Goal: Task Accomplishment & Management: Manage account settings

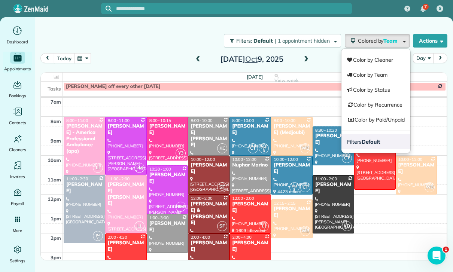
click at [371, 143] on strong "Default" at bounding box center [370, 141] width 19 height 7
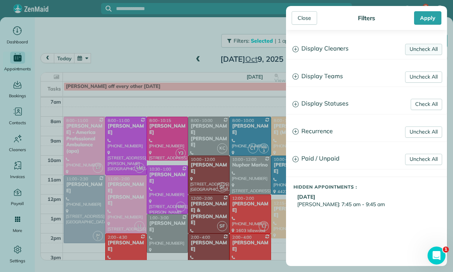
click at [429, 46] on link "Uncheck All" at bounding box center [423, 49] width 37 height 11
click at [422, 75] on link "Uncheck All" at bounding box center [423, 76] width 37 height 11
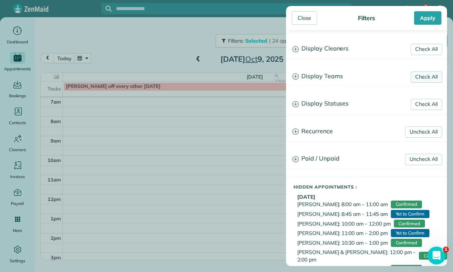
scroll to position [59, 0]
click at [331, 79] on h3 "Display Teams" at bounding box center [366, 76] width 160 height 19
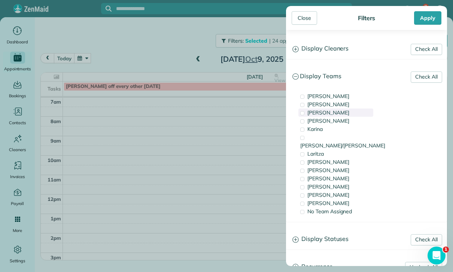
click at [324, 111] on div "[PERSON_NAME]" at bounding box center [335, 112] width 75 height 8
click at [324, 117] on span "[PERSON_NAME]" at bounding box center [328, 120] width 42 height 7
click at [428, 16] on div "Apply" at bounding box center [427, 17] width 27 height 13
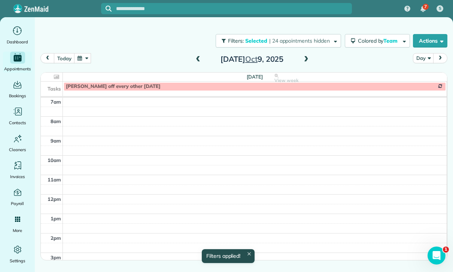
click at [424, 57] on button "Day" at bounding box center [423, 58] width 21 height 10
click at [428, 88] on link "Week" at bounding box center [442, 90] width 59 height 15
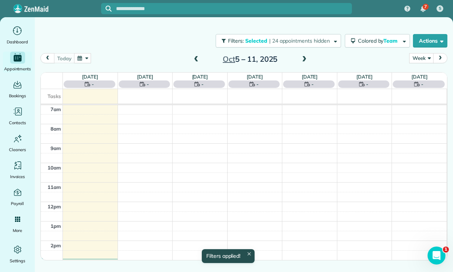
click at [196, 55] on span at bounding box center [196, 59] width 8 height 11
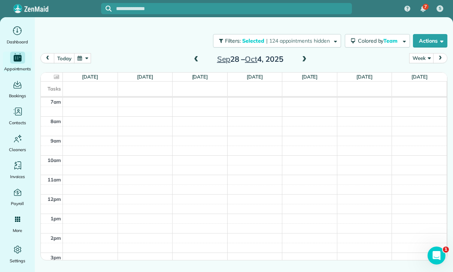
scroll to position [59, 0]
click at [303, 55] on span at bounding box center [304, 59] width 8 height 11
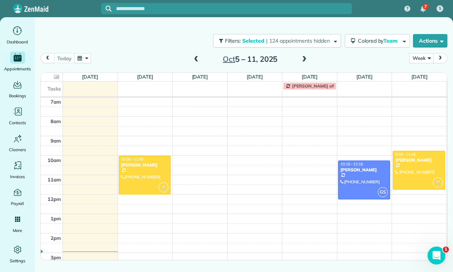
click at [196, 56] on span at bounding box center [196, 59] width 8 height 7
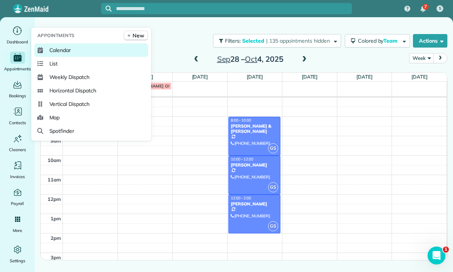
click at [58, 54] on span "Calendar" at bounding box center [60, 49] width 22 height 7
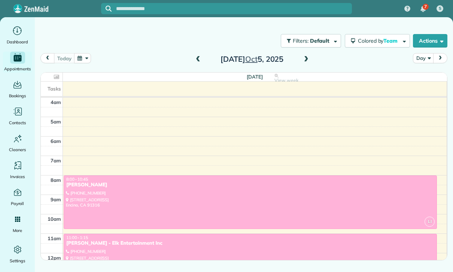
scroll to position [59, 0]
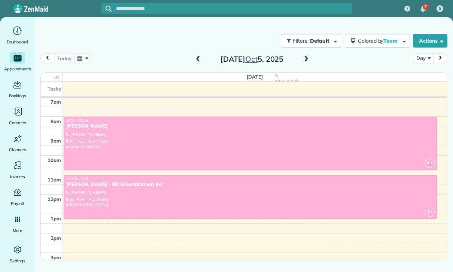
click at [84, 52] on div "Filters: Default Colored by Team Color by Cleaner Color by Team Color by Status…" at bounding box center [244, 40] width 418 height 25
click at [79, 62] on button "button" at bounding box center [82, 58] width 17 height 10
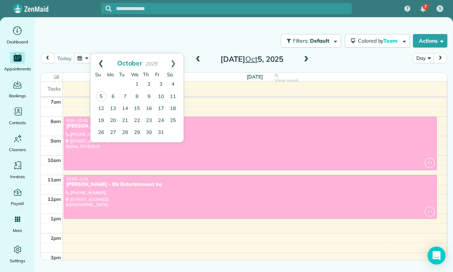
click at [94, 62] on link "Prev" at bounding box center [101, 62] width 21 height 19
click at [129, 95] on link "9" at bounding box center [125, 97] width 12 height 12
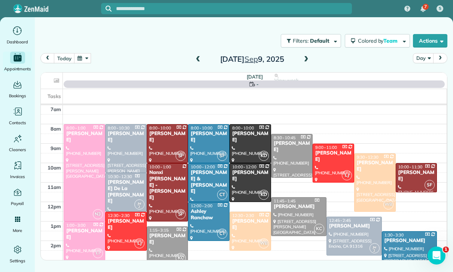
scroll to position [59, 0]
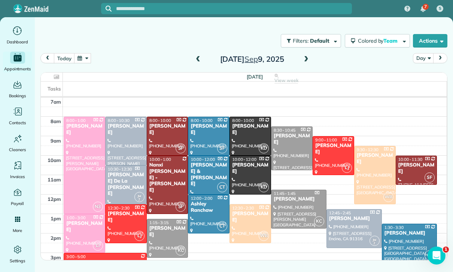
click at [305, 56] on span at bounding box center [306, 59] width 8 height 7
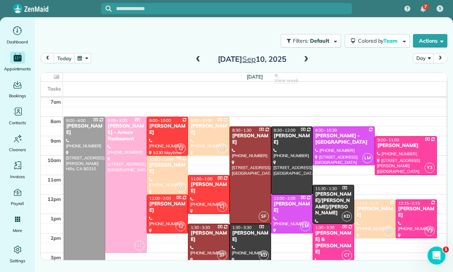
click at [393, 153] on div at bounding box center [405, 156] width 61 height 38
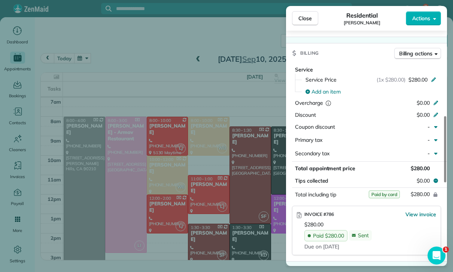
scroll to position [59, 0]
click at [198, 155] on div "Close Residential Nanci Stellino Actions Status Confirmed Nanci Stellino · Open…" at bounding box center [226, 136] width 453 height 272
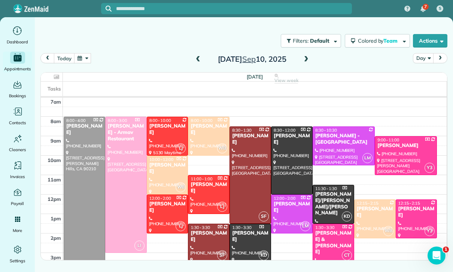
click at [85, 59] on button "button" at bounding box center [82, 58] width 17 height 10
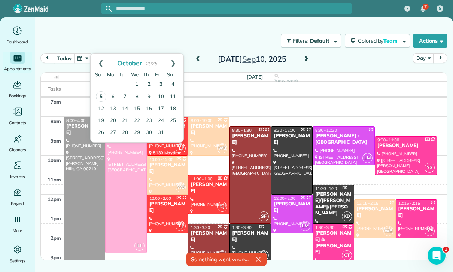
click at [100, 99] on link "5" at bounding box center [101, 96] width 10 height 10
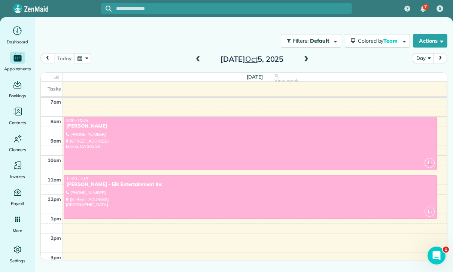
scroll to position [59, 0]
click at [85, 59] on button "button" at bounding box center [82, 58] width 17 height 10
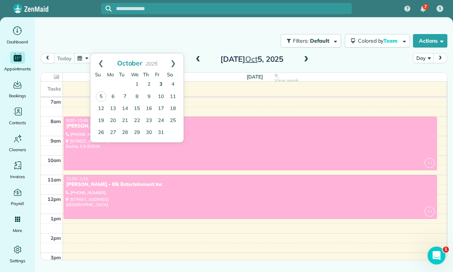
click at [159, 83] on link "3" at bounding box center [161, 85] width 12 height 12
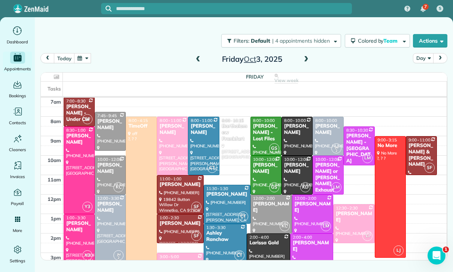
click at [267, 250] on div at bounding box center [268, 253] width 42 height 38
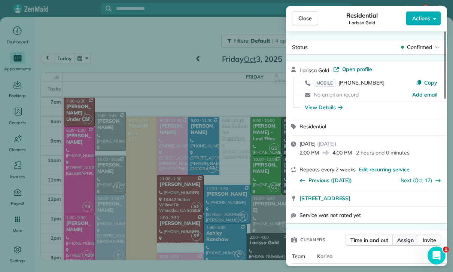
click at [405, 238] on span "Assign" at bounding box center [405, 239] width 16 height 7
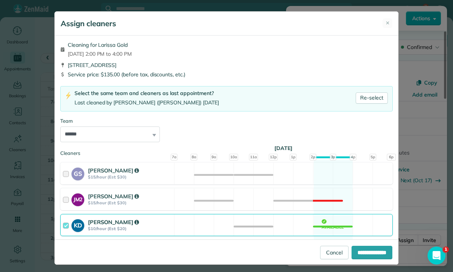
click at [148, 131] on select "**********" at bounding box center [110, 134] width 100 height 16
select select "***"
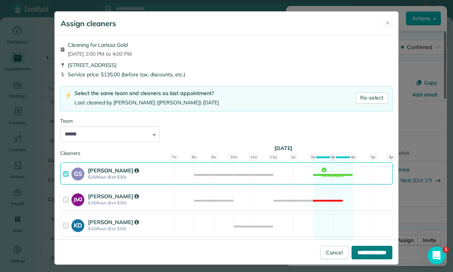
click at [366, 259] on input "**********" at bounding box center [371, 252] width 41 height 13
type input "**********"
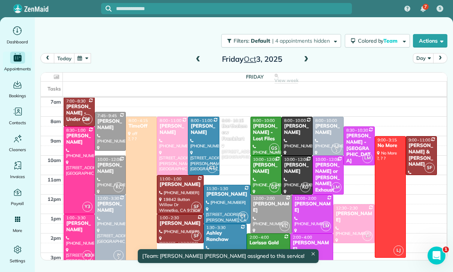
scroll to position [59, 0]
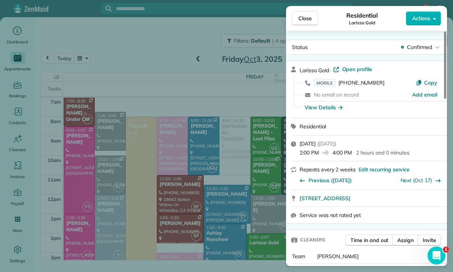
scroll to position [59, 0]
click at [305, 24] on button "Close" at bounding box center [305, 18] width 26 height 14
